Goal: Information Seeking & Learning: Learn about a topic

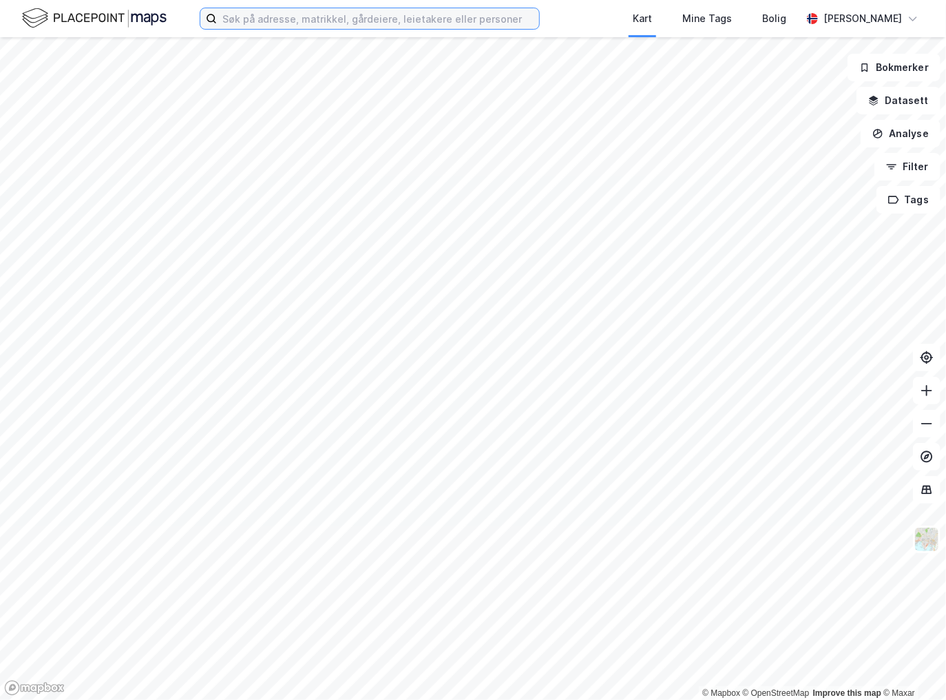
click at [383, 25] on input at bounding box center [378, 18] width 322 height 21
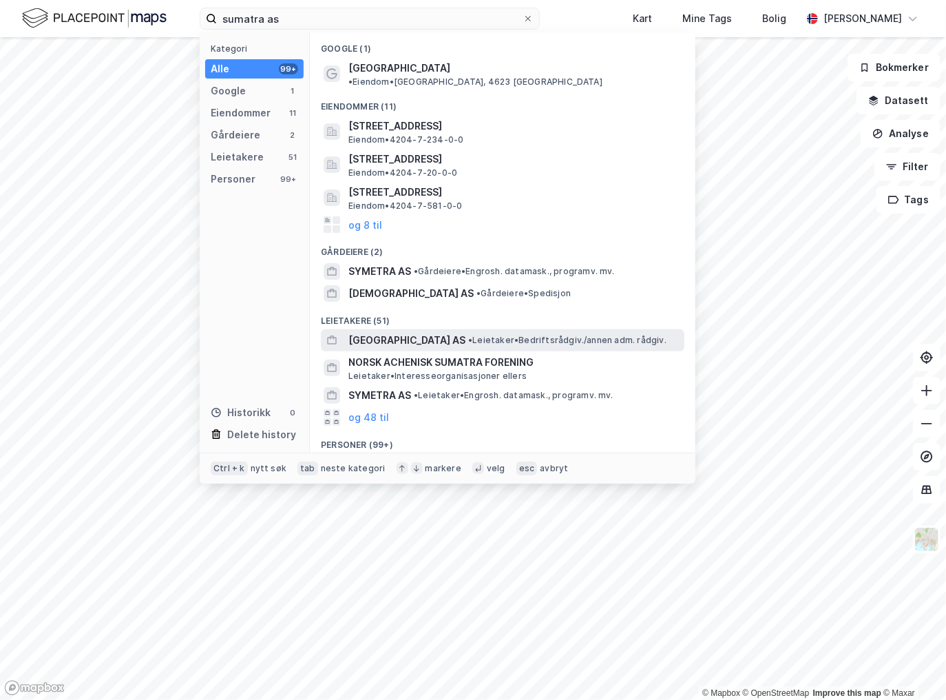
click at [372, 332] on span "[GEOGRAPHIC_DATA] AS" at bounding box center [406, 340] width 117 height 17
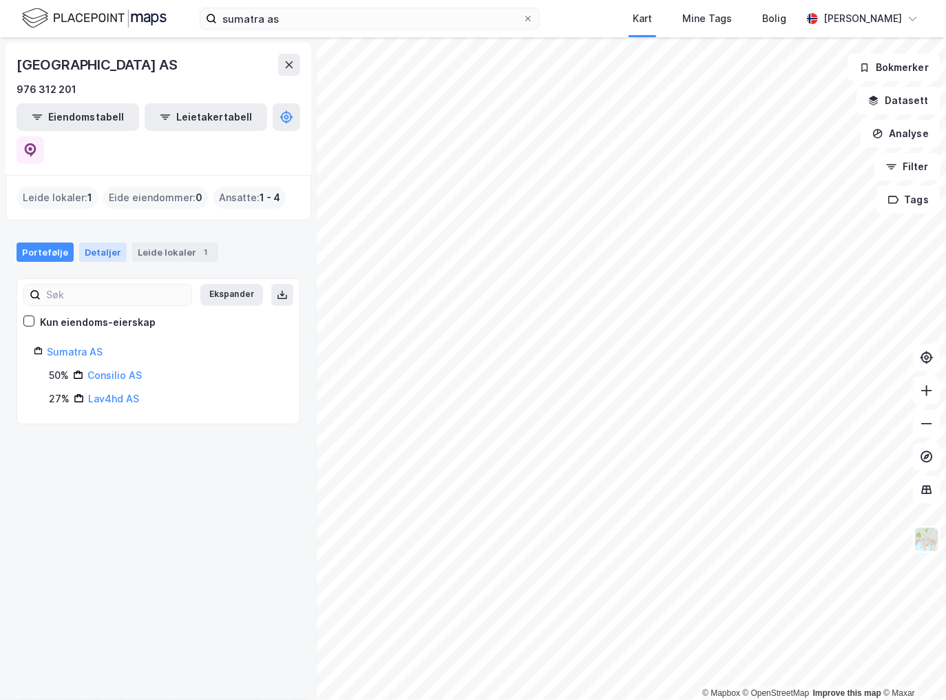
click at [92, 242] on div "Detaljer" at bounding box center [103, 251] width 48 height 19
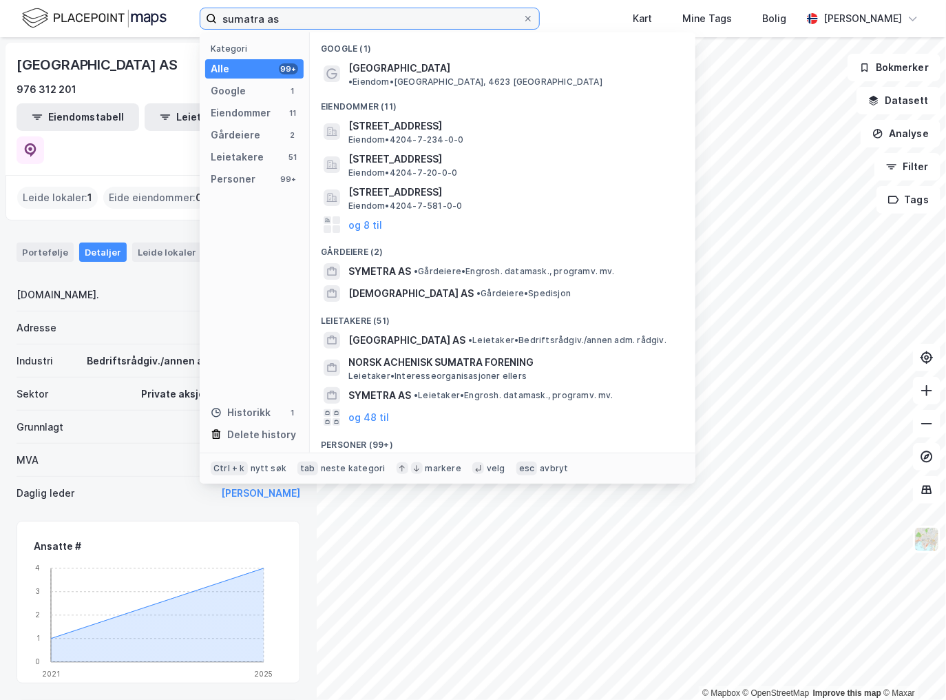
drag, startPoint x: 317, startPoint y: 12, endPoint x: 176, endPoint y: 18, distance: 140.6
click at [176, 18] on div "sumatra as Kategori Alle 99+ Google 1 Eiendommer 11 Gårdeiere 2 Leietakere 51 P…" at bounding box center [473, 18] width 946 height 37
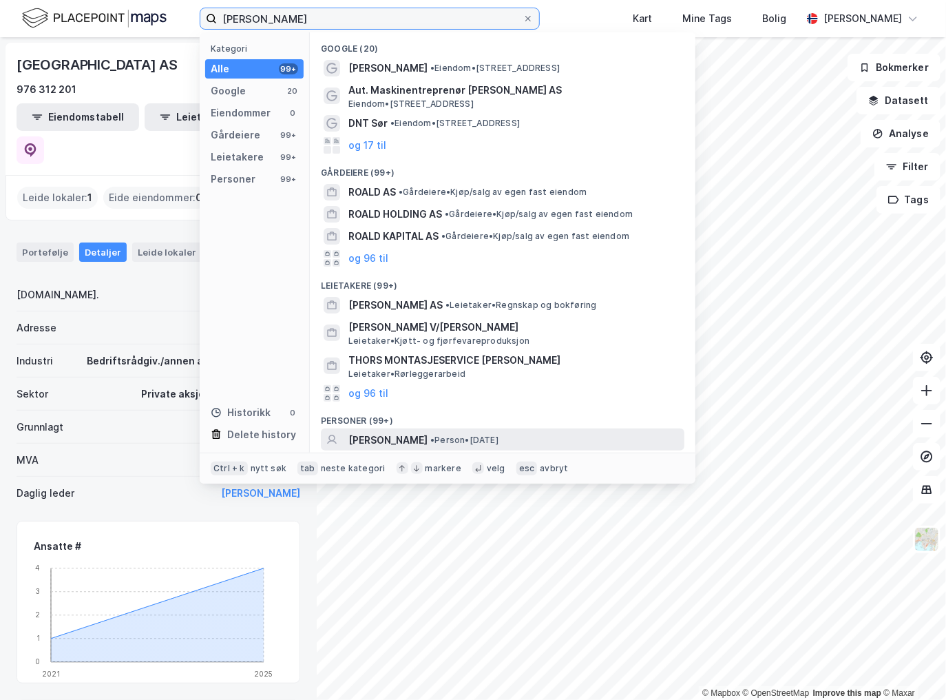
type input "[PERSON_NAME]"
click at [384, 435] on span "[PERSON_NAME]" at bounding box center [387, 440] width 79 height 17
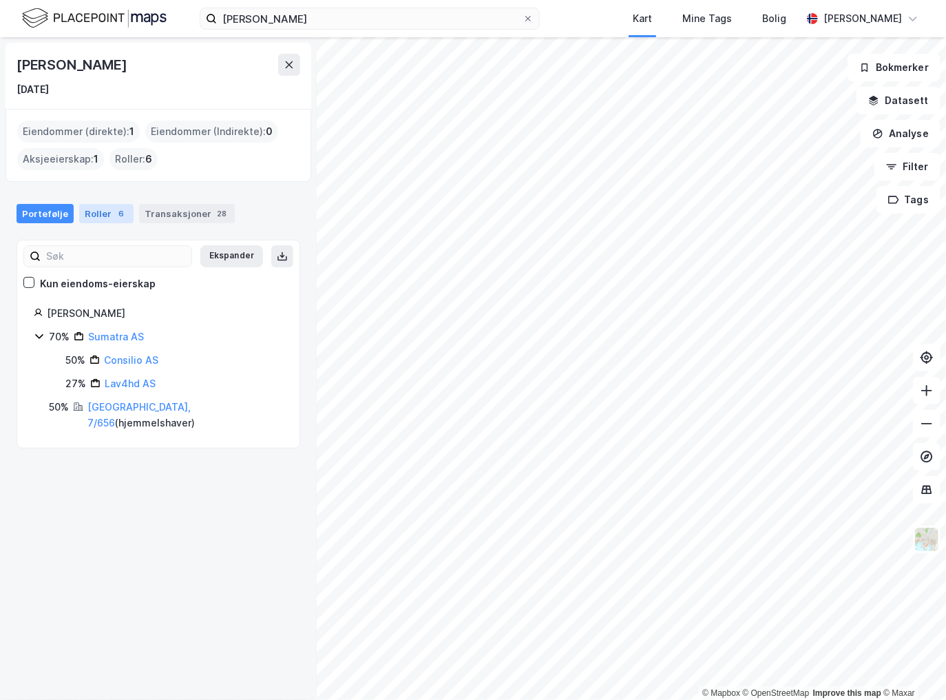
click at [101, 209] on div "Roller 6" at bounding box center [106, 213] width 54 height 19
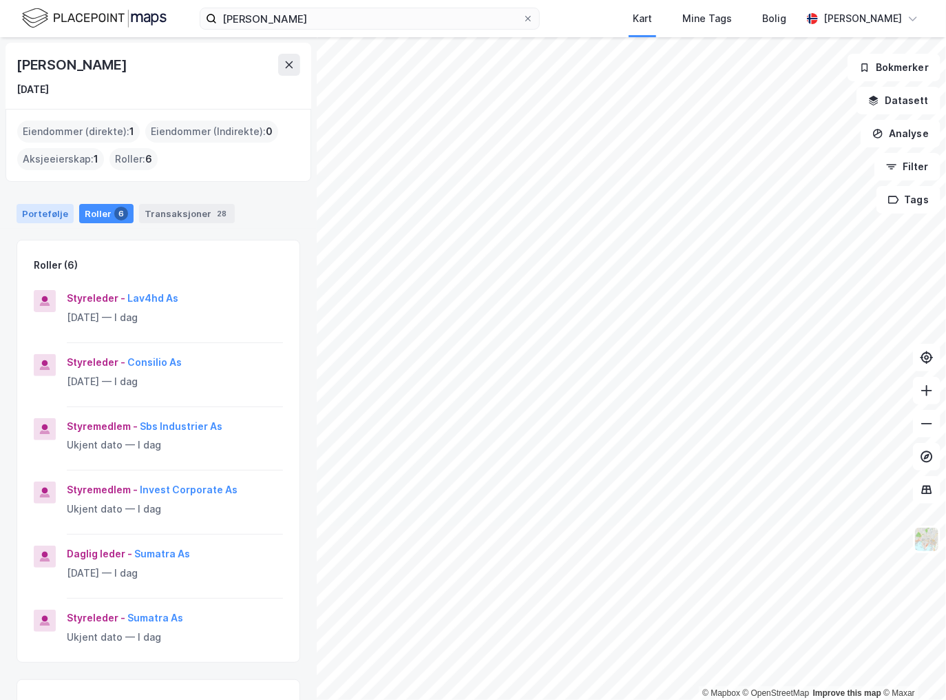
click at [39, 207] on div "Portefølje" at bounding box center [45, 213] width 57 height 19
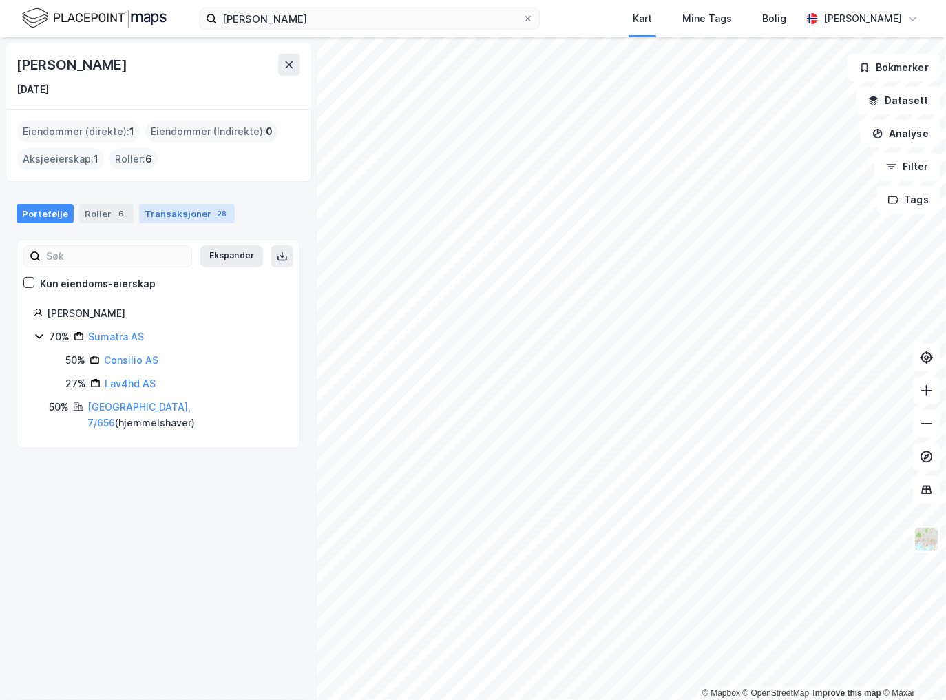
click at [177, 210] on div "Transaksjoner 28" at bounding box center [187, 213] width 96 height 19
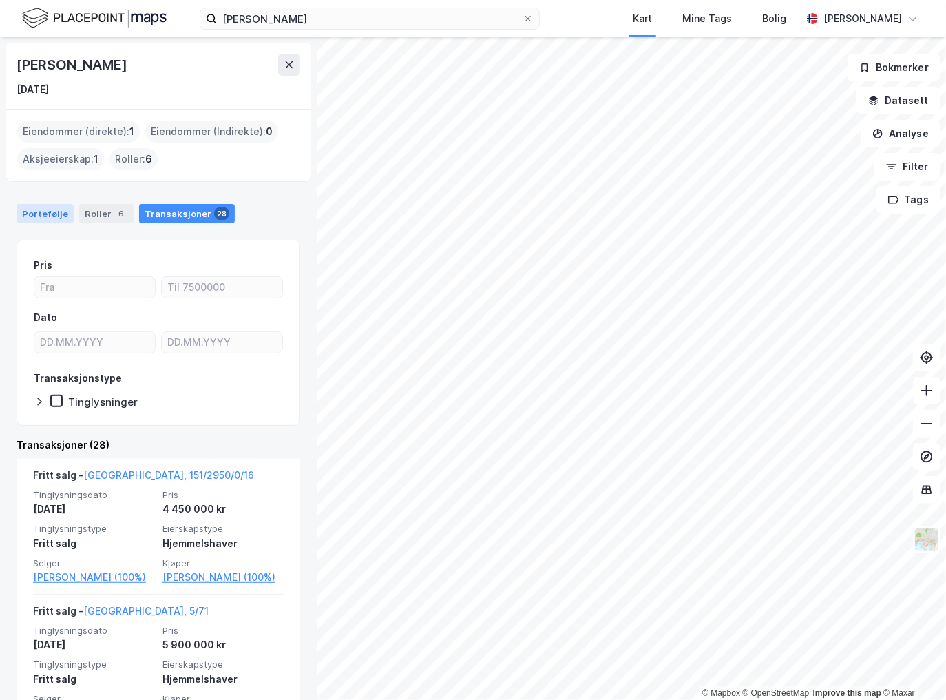
click at [33, 211] on div "Portefølje" at bounding box center [45, 213] width 57 height 19
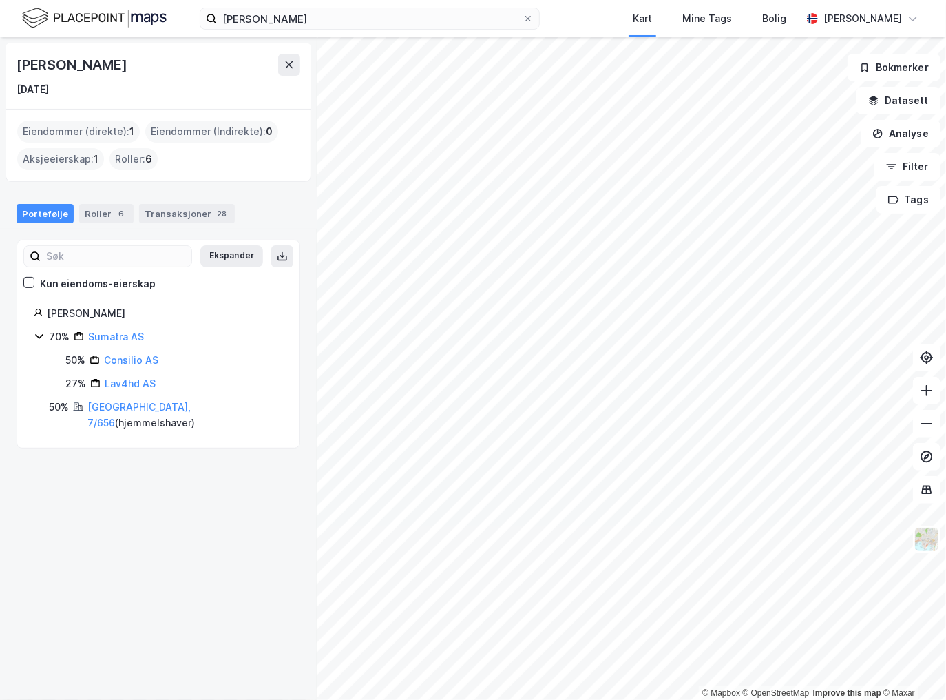
click at [187, 586] on div "[PERSON_NAME] [DATE] Eiendommer (direkte) : 1 Eiendommer (Indirekte) : 0 Aksjee…" at bounding box center [158, 368] width 317 height 662
